Goal: Task Accomplishment & Management: Use online tool/utility

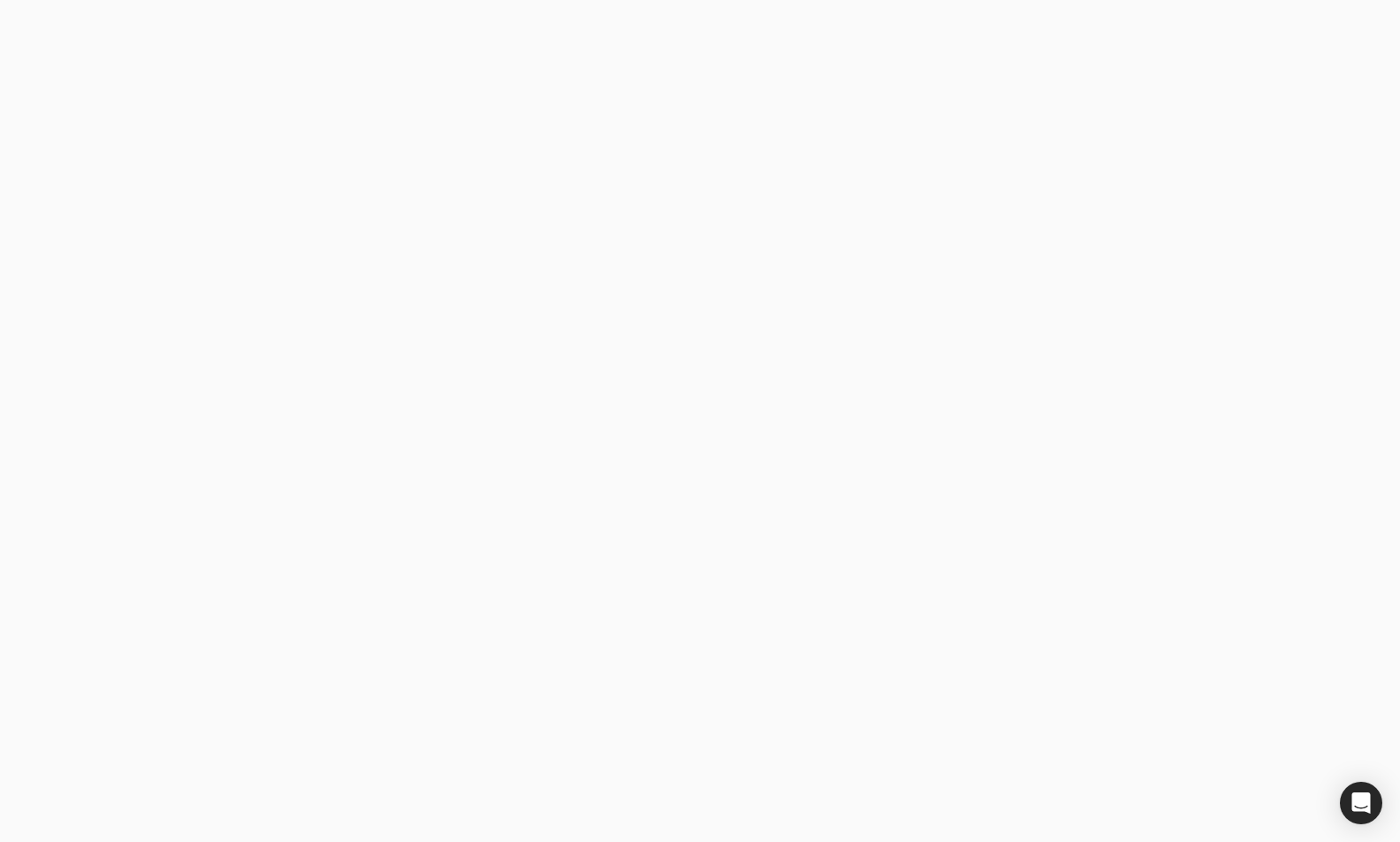
type email "[EMAIL_ADDRESS][DOMAIN_NAME]"
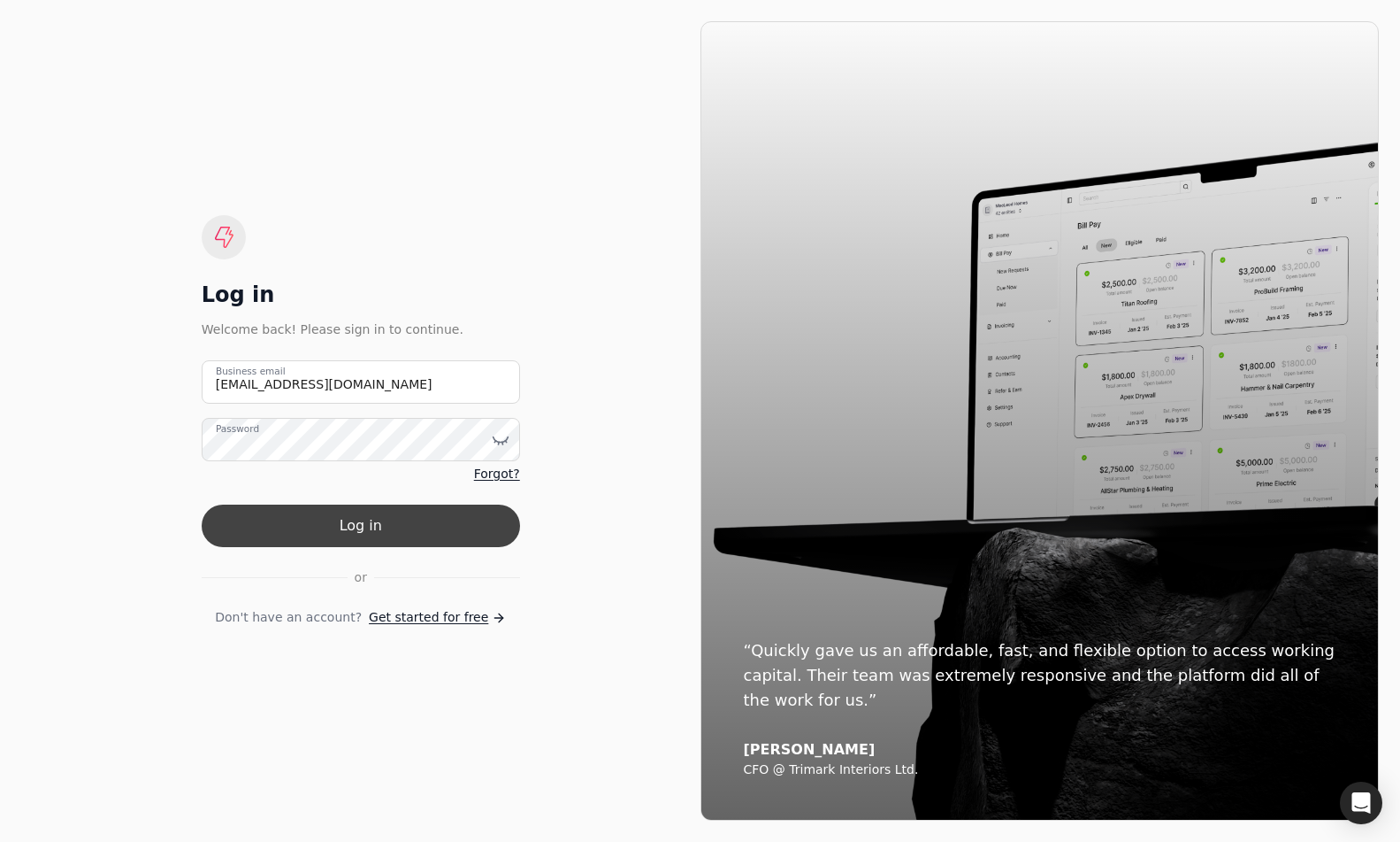
click at [351, 537] on button "Log in" at bounding box center [360, 526] width 318 height 43
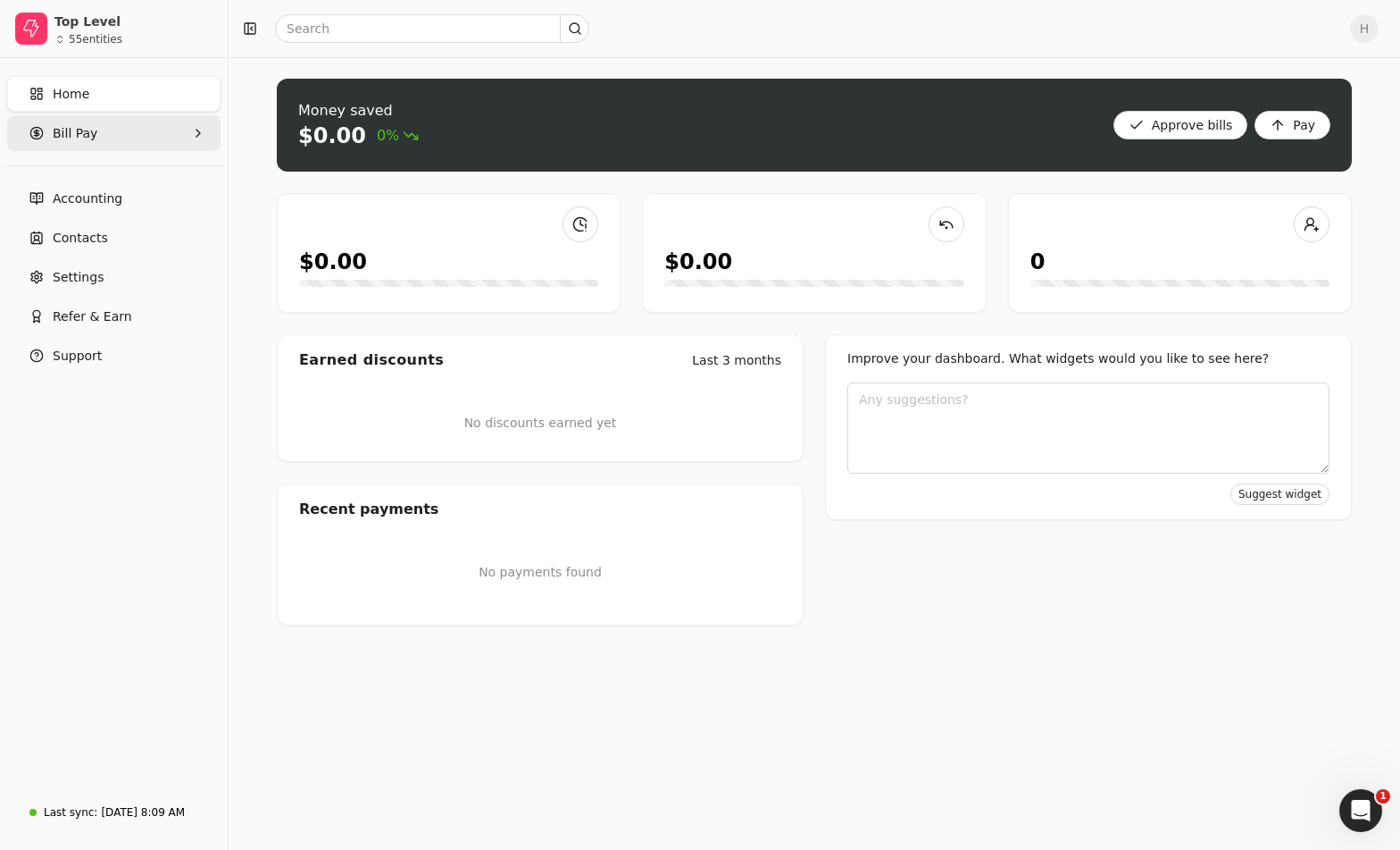
click at [130, 134] on Pay "Bill Pay" at bounding box center [113, 132] width 214 height 35
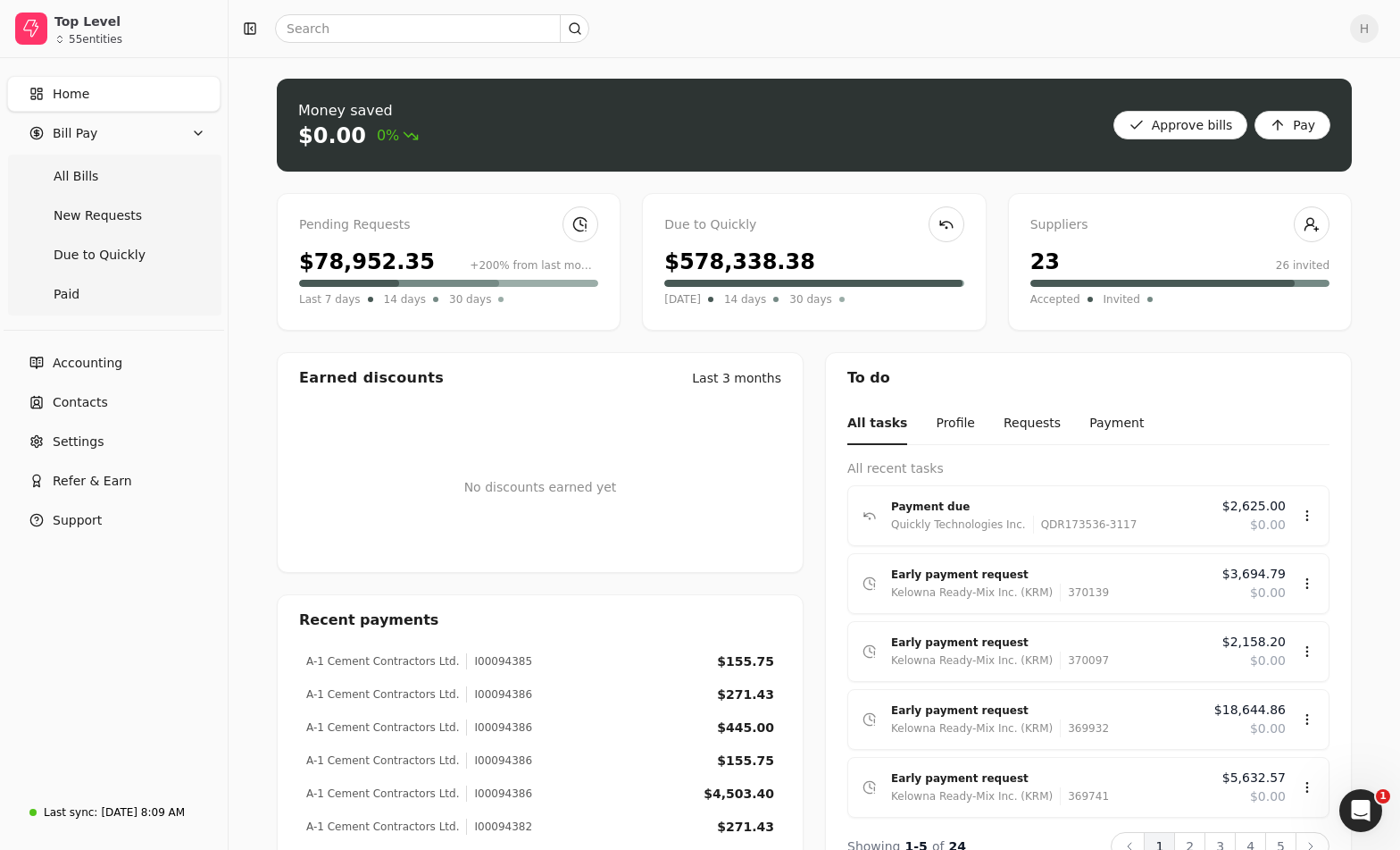
click at [17, 608] on div "Home Bill Pay All Bills New Requests Due to Quickly Paid Accounting Contacts Se…" at bounding box center [113, 424] width 227 height 731
